Goal: Find specific page/section: Find specific page/section

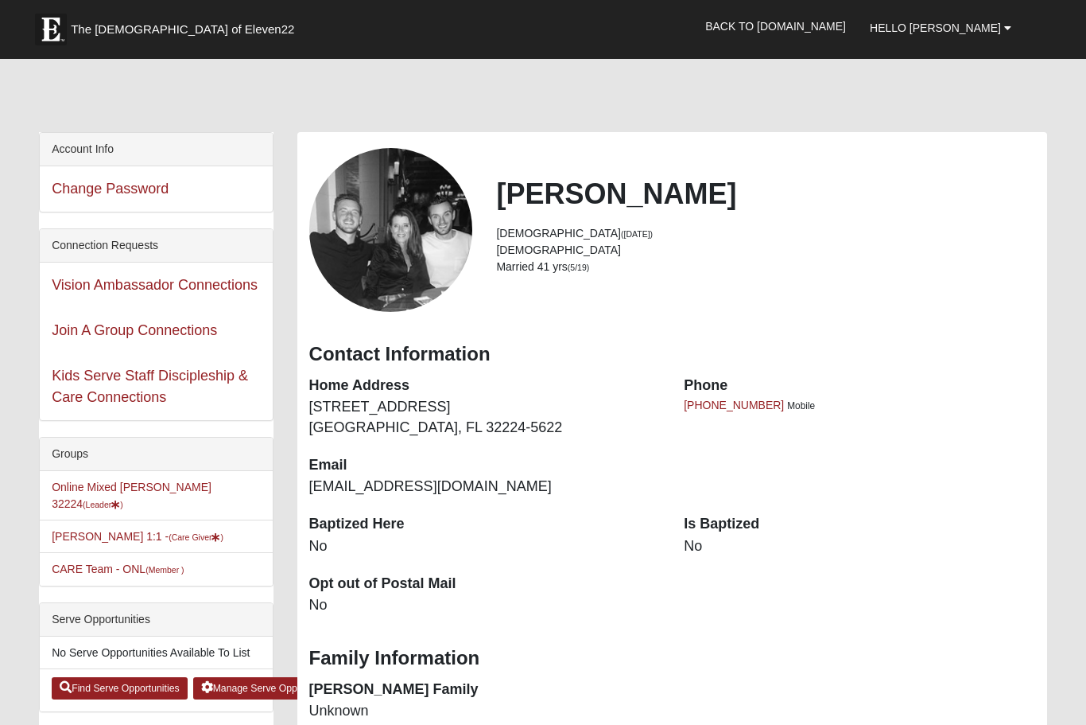
click at [221, 564] on li "CARE Team - ONL (Member )" at bounding box center [156, 568] width 232 height 33
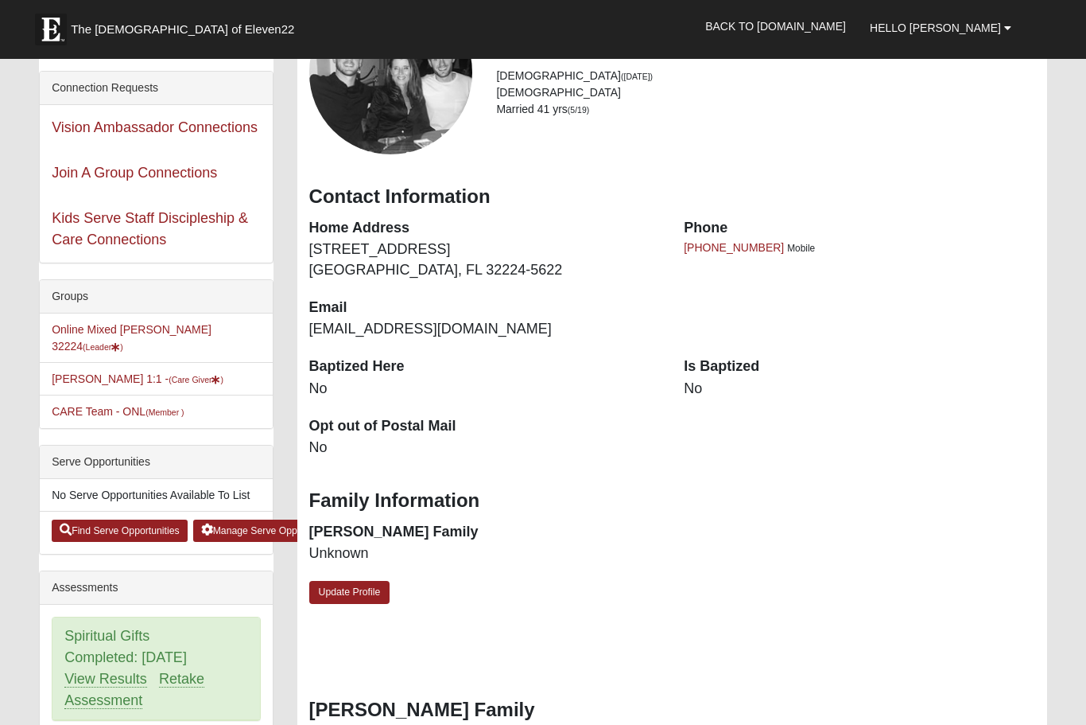
scroll to position [126, 0]
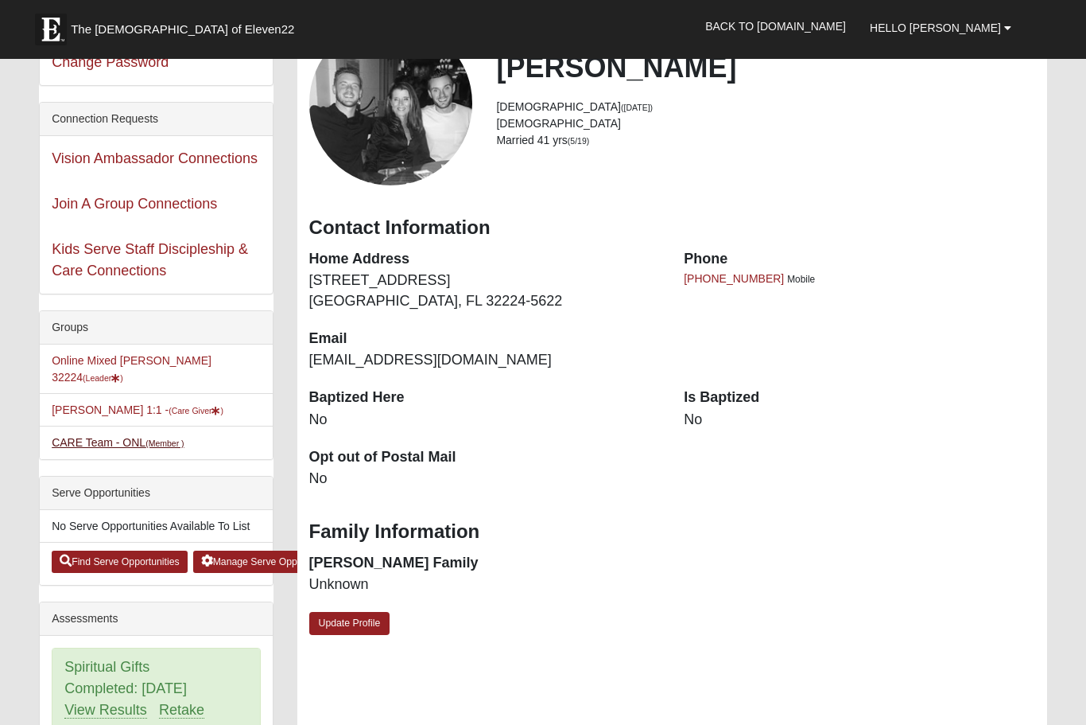
click at [177, 438] on small "(Member )" at bounding box center [165, 443] width 38 height 10
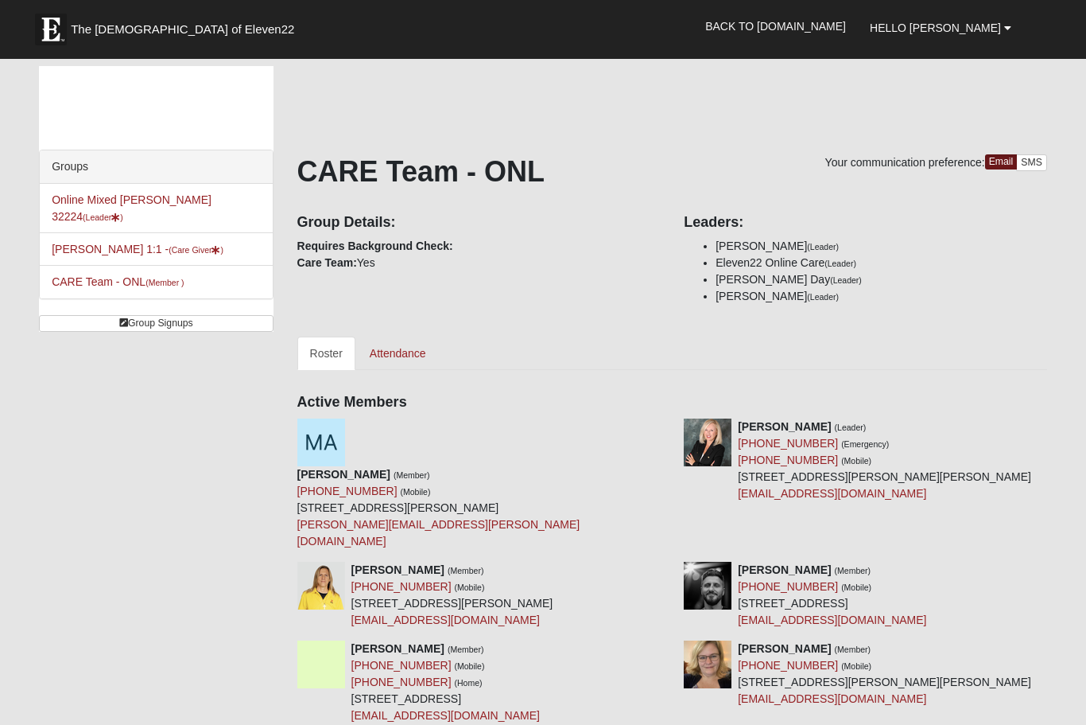
click at [125, 275] on link "CARE Team - ONL (Member )" at bounding box center [118, 281] width 132 height 13
click at [179, 245] on small "(Care Giver )" at bounding box center [196, 250] width 55 height 10
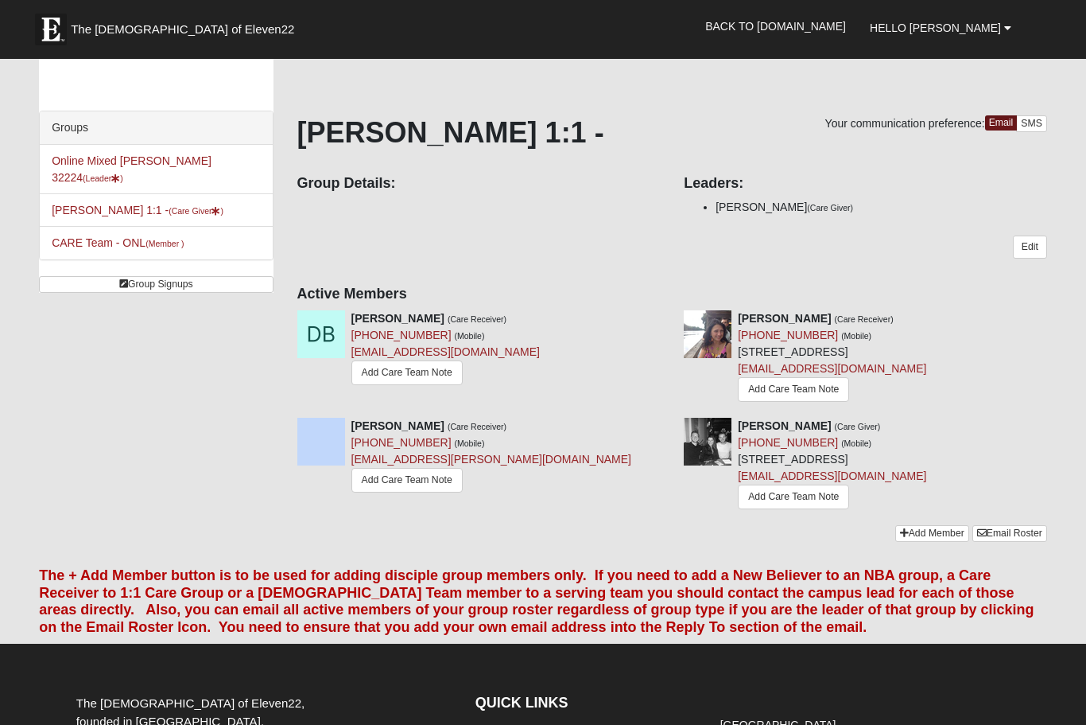
scroll to position [40, 0]
